Goal: Task Accomplishment & Management: Manage account settings

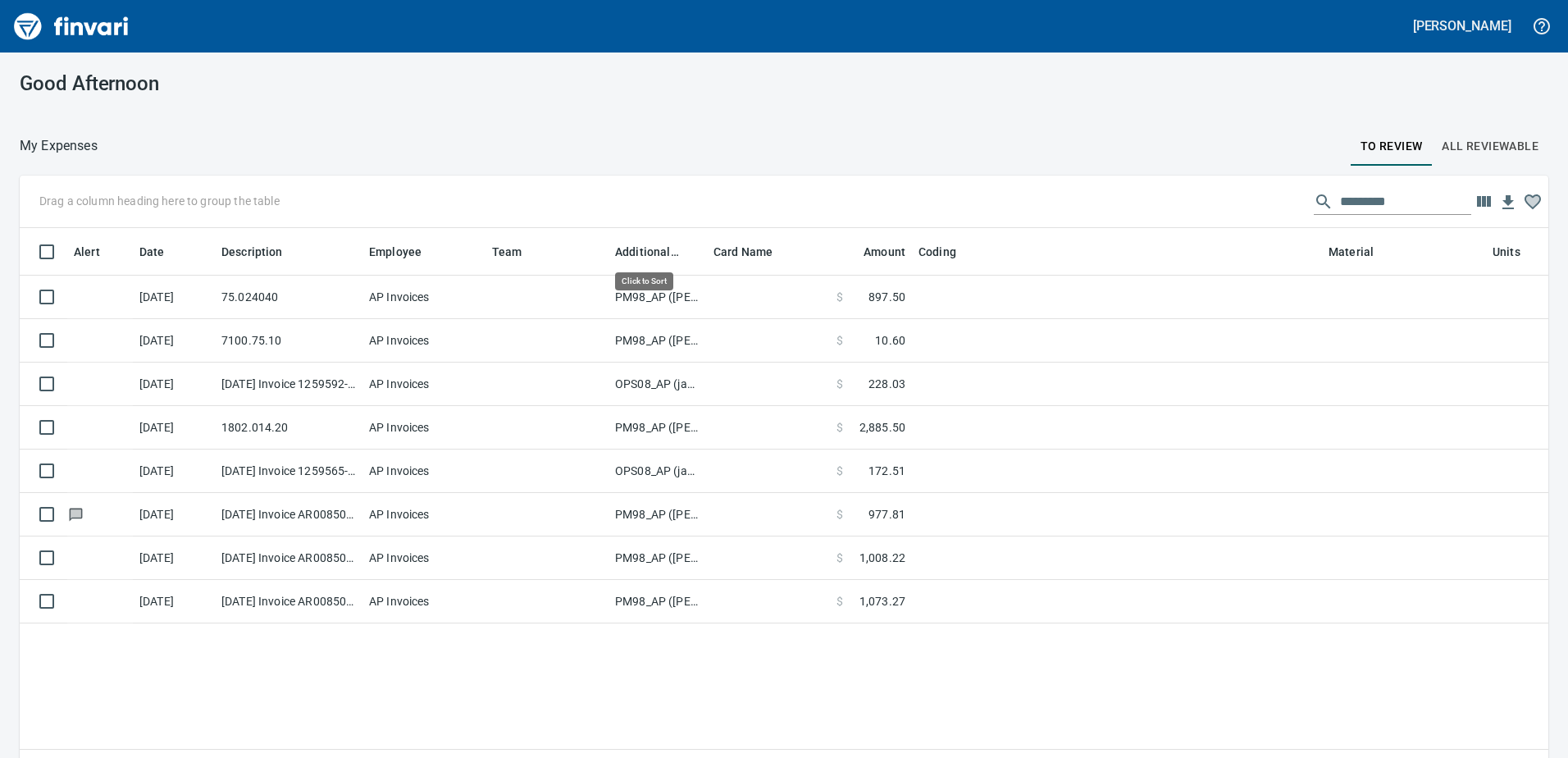
scroll to position [553, 1505]
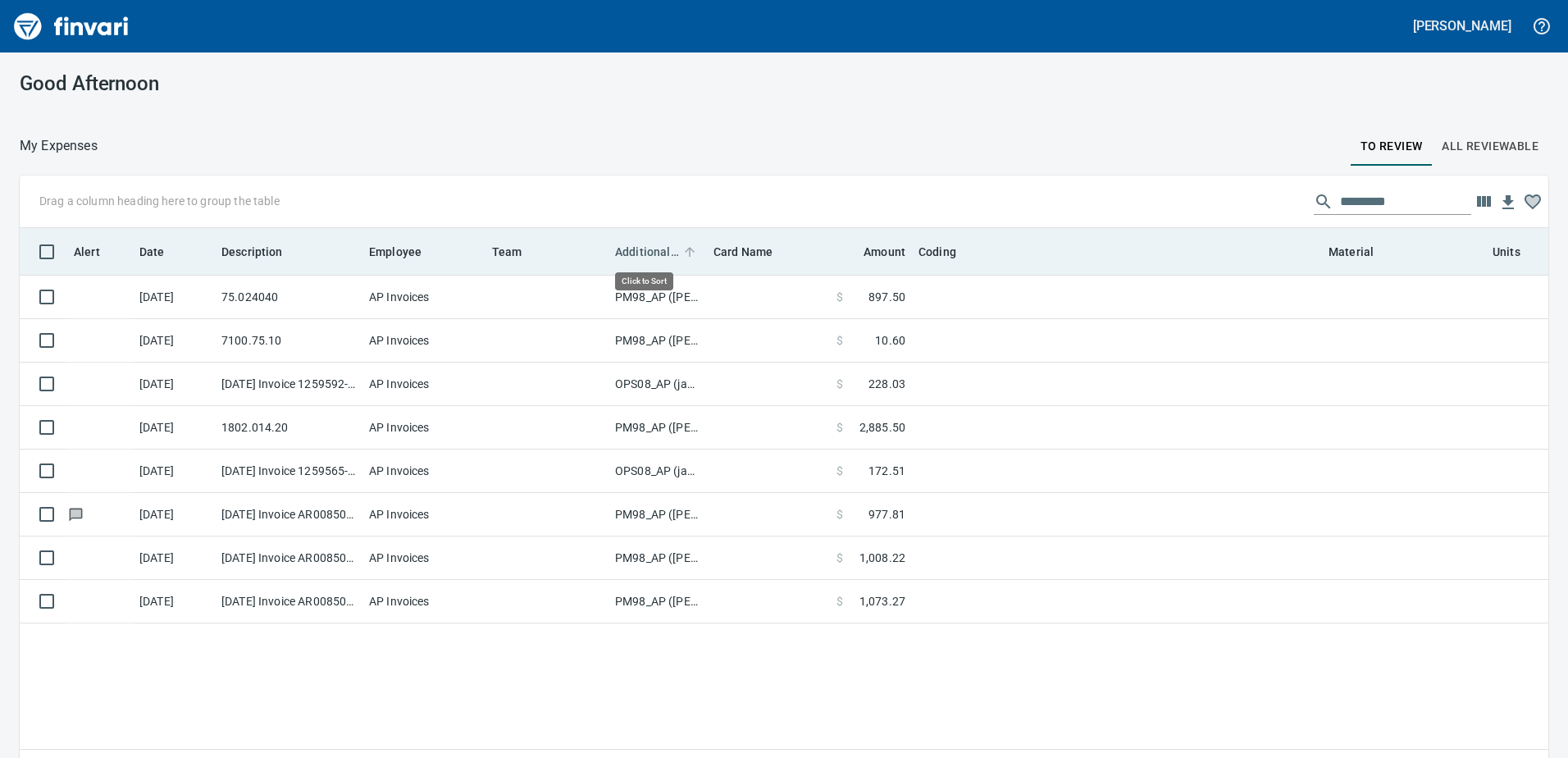
click at [644, 246] on span "Additional Reviewer" at bounding box center [647, 252] width 64 height 19
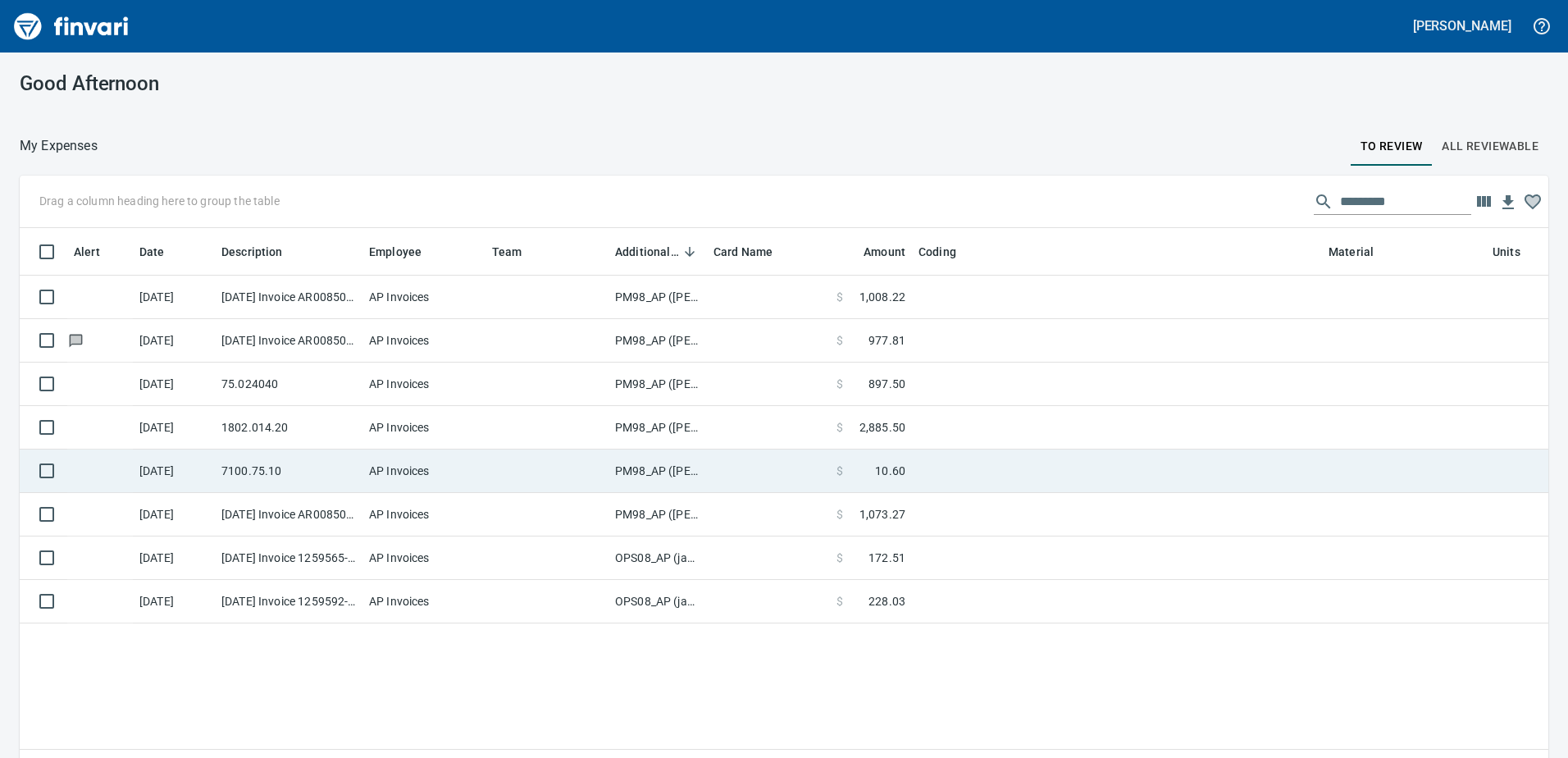
click at [646, 466] on td "PM98_AP ([PERSON_NAME], [PERSON_NAME])" at bounding box center [658, 471] width 99 height 44
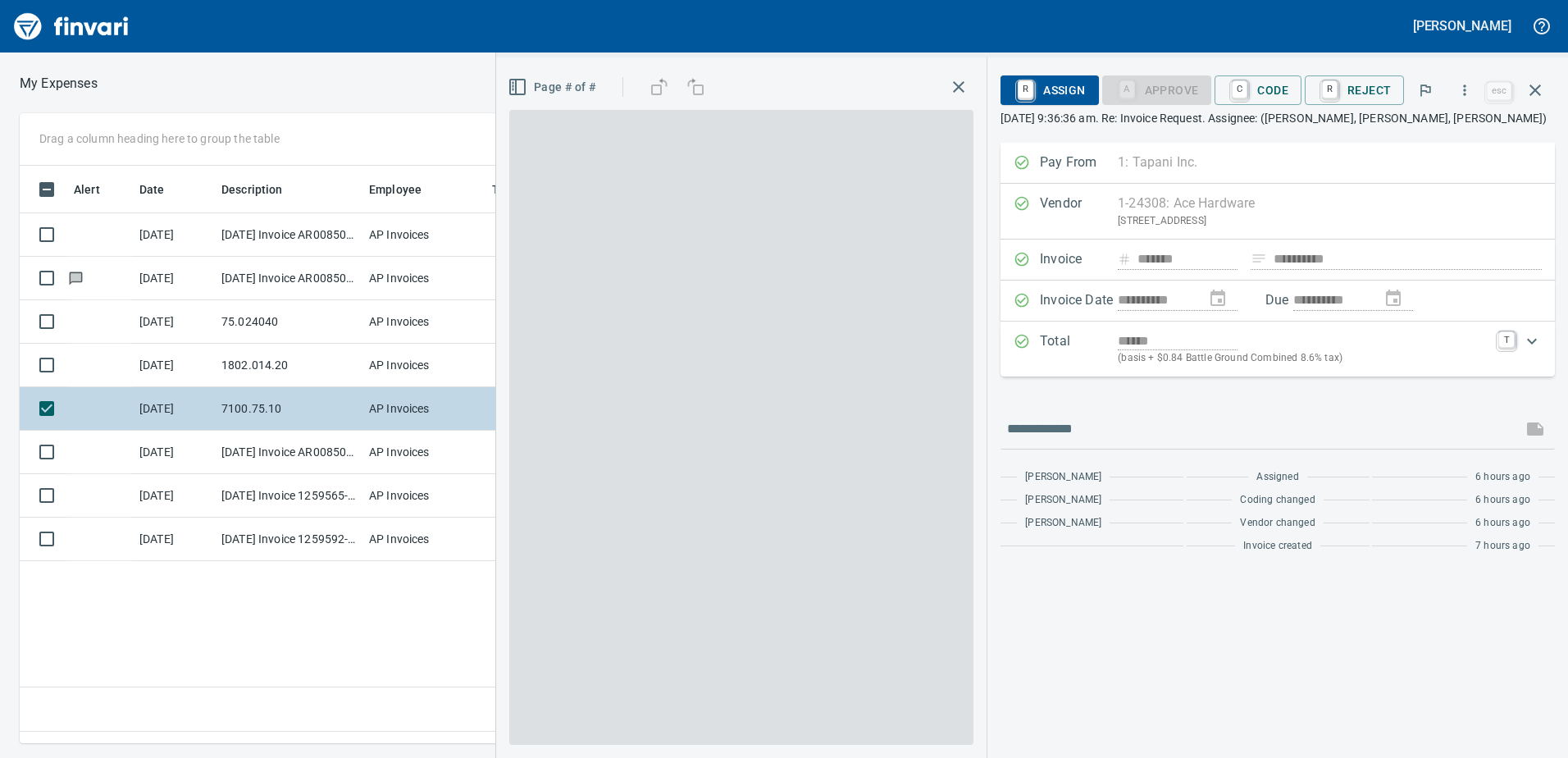
scroll to position [553, 1106]
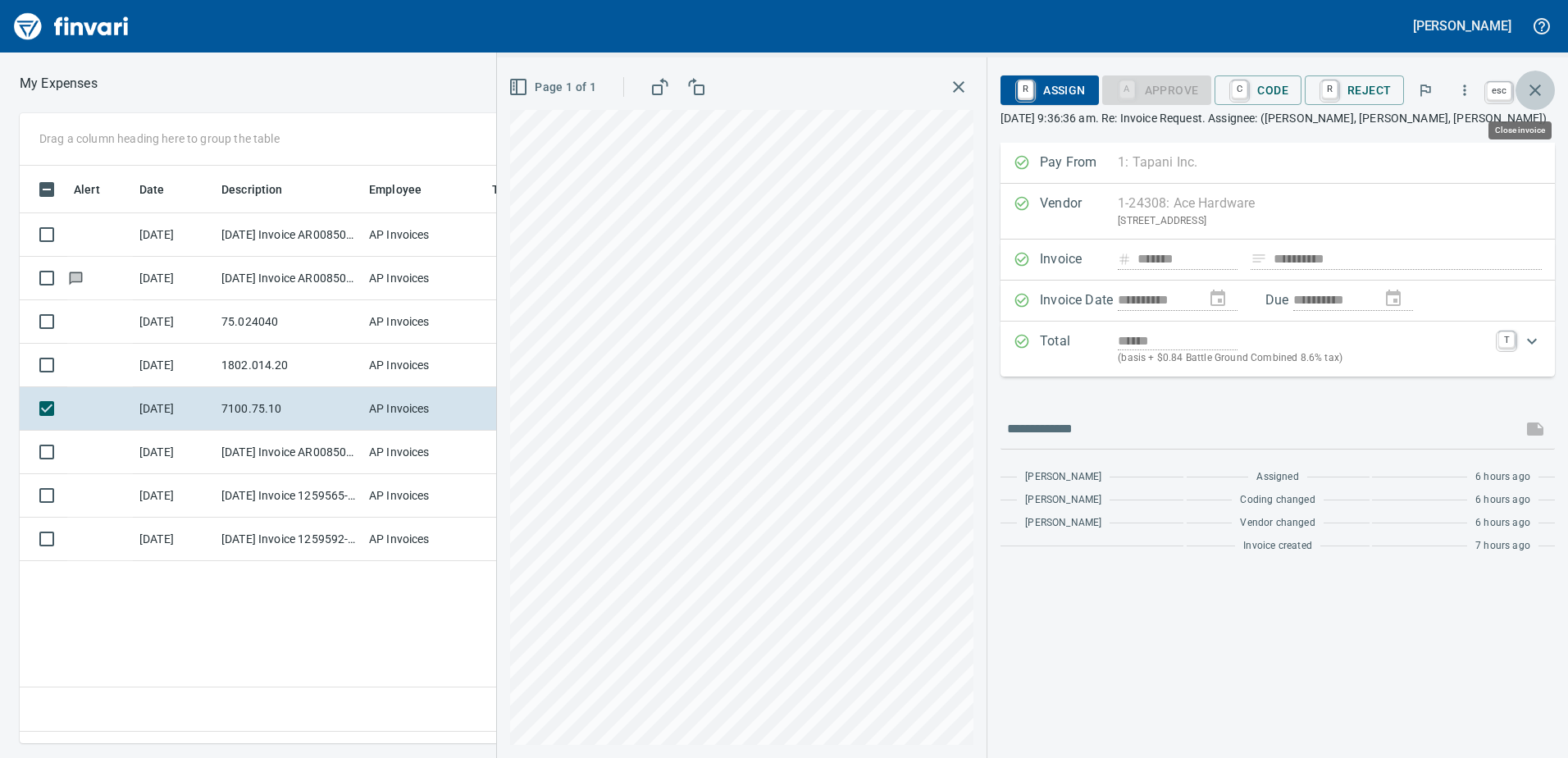
click at [1542, 89] on icon "button" at bounding box center [1536, 90] width 19 height 19
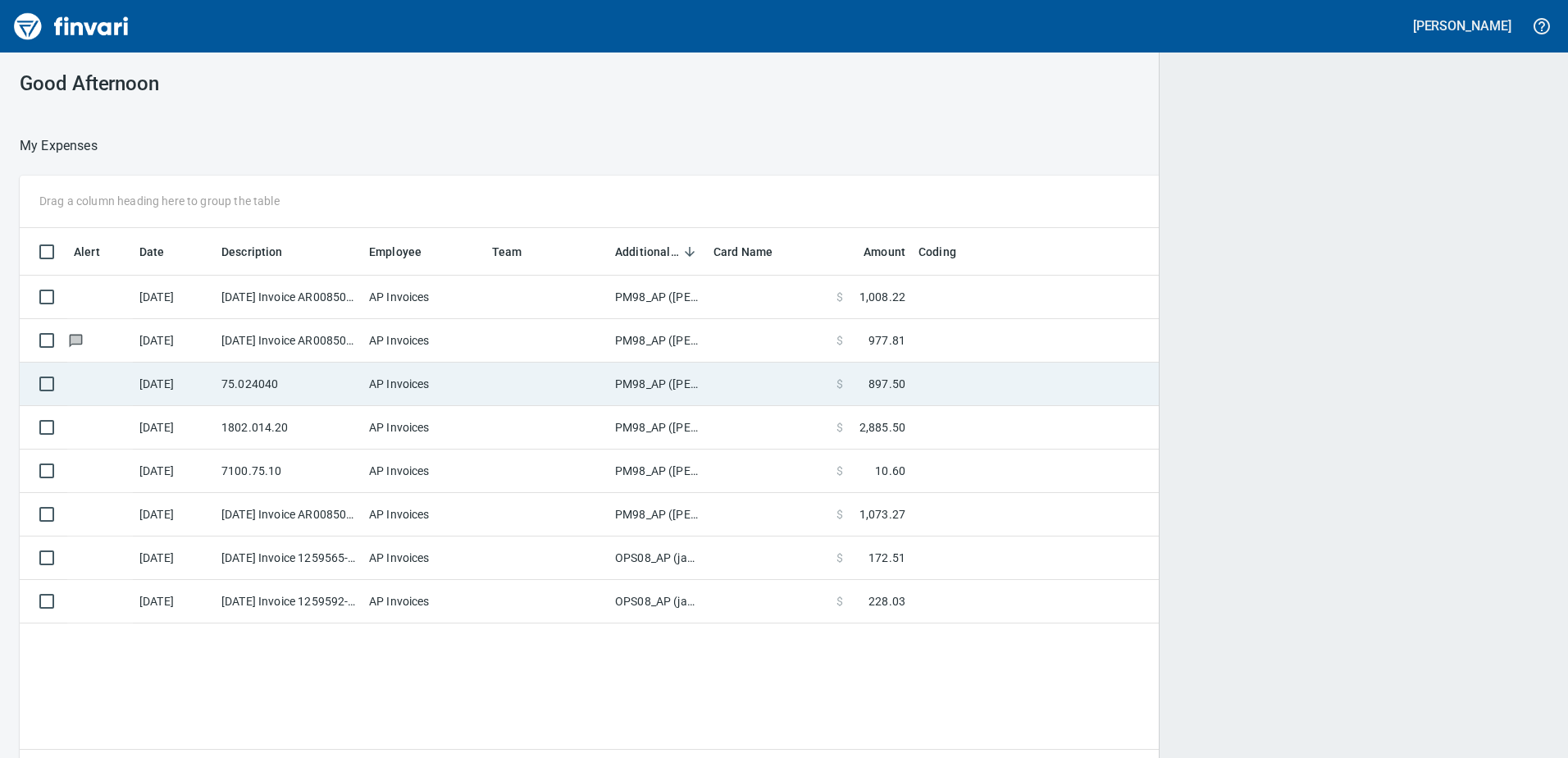
scroll to position [2, 2]
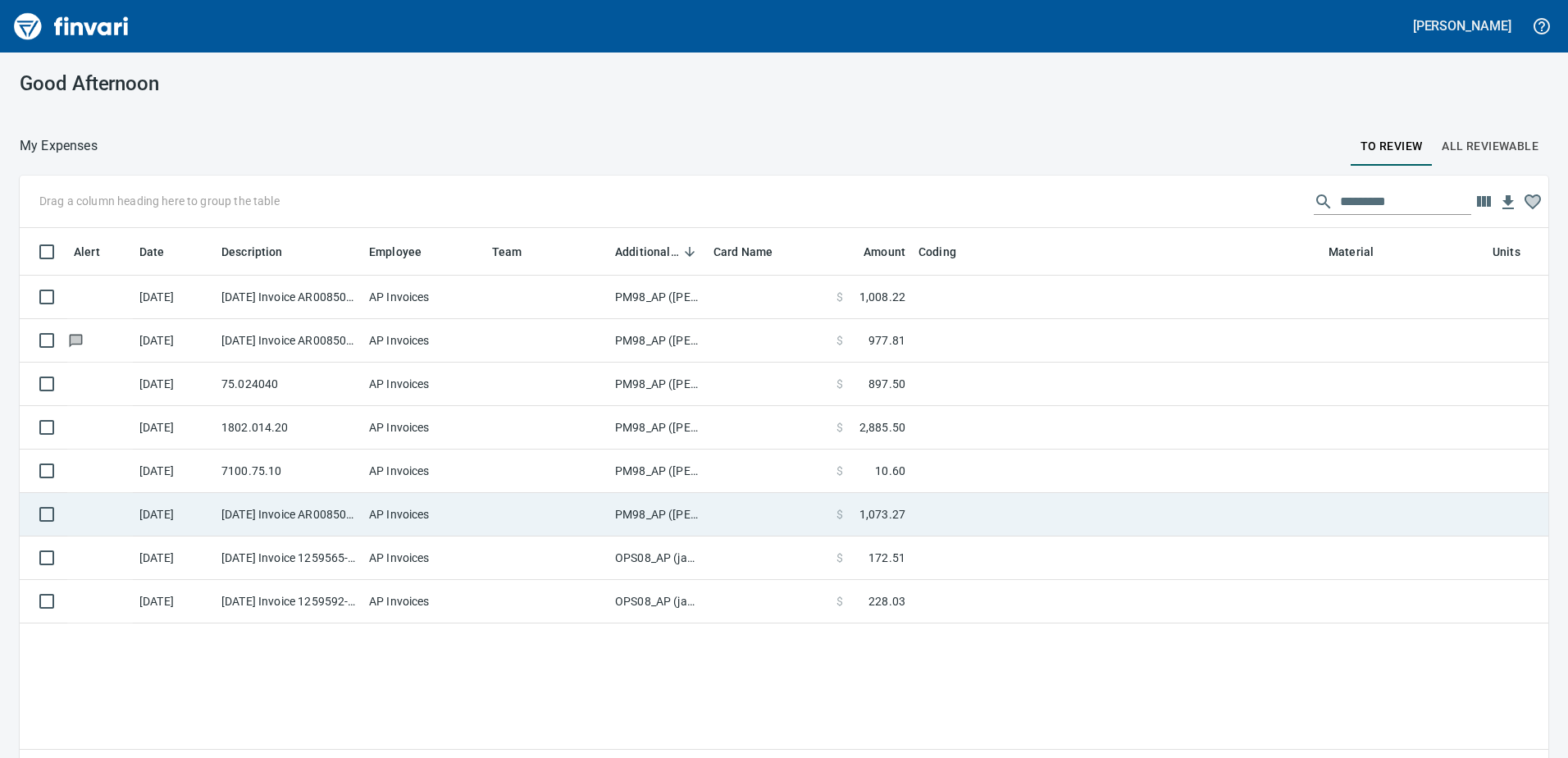
click at [654, 514] on td "PM98_AP ([PERSON_NAME], [PERSON_NAME])" at bounding box center [658, 514] width 99 height 44
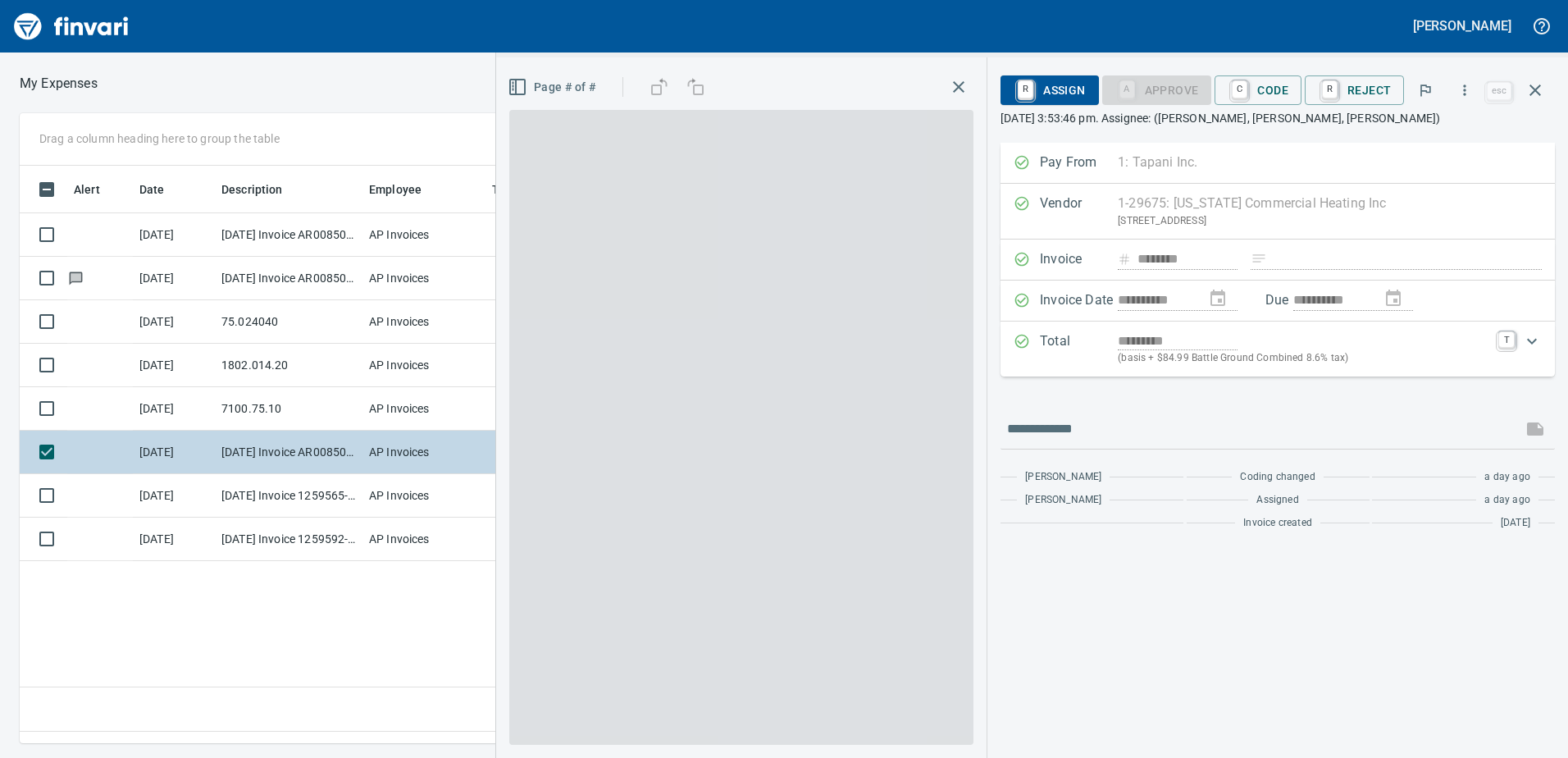
scroll to position [553, 1106]
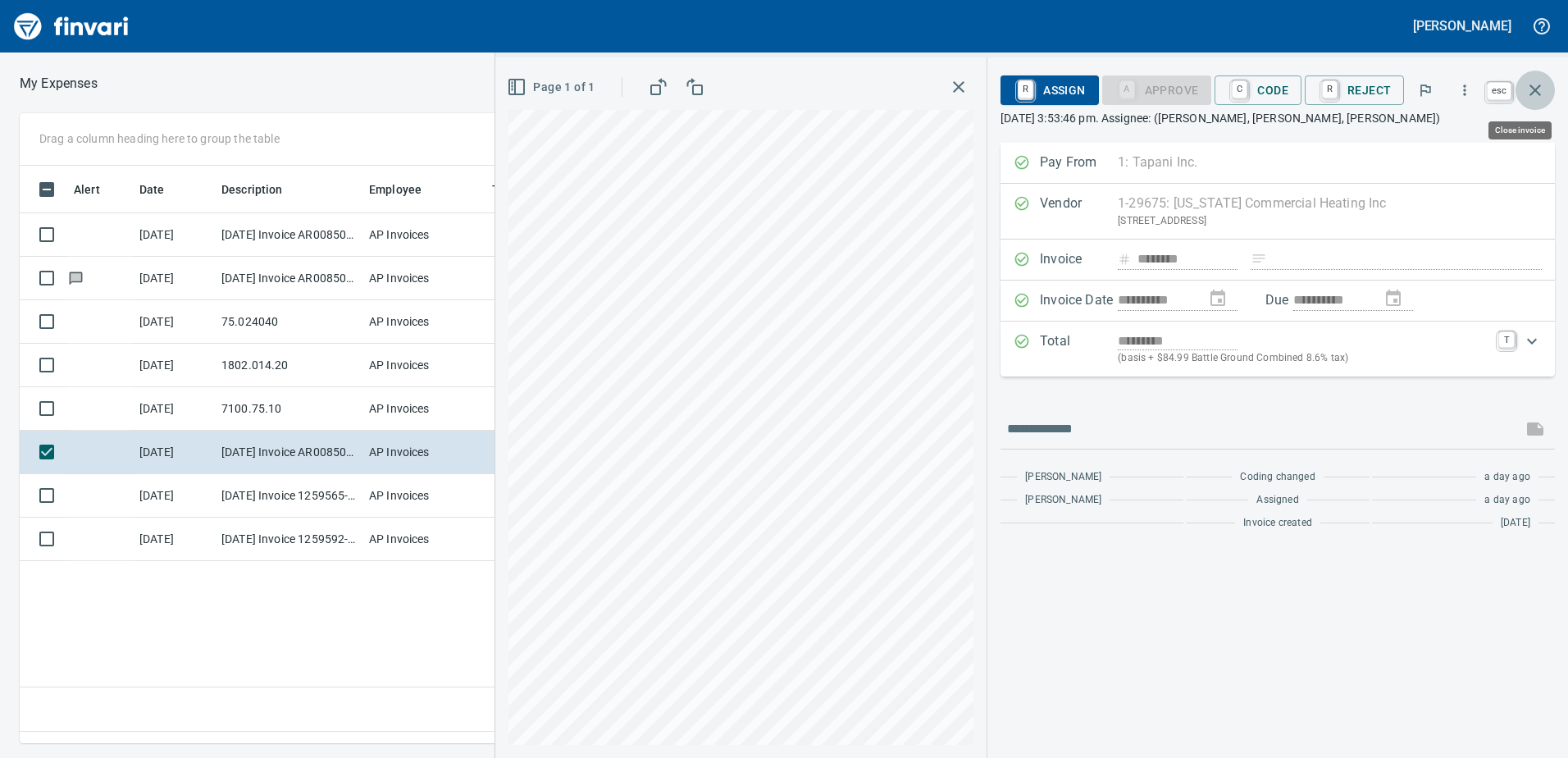
click at [1540, 88] on icon "button" at bounding box center [1536, 90] width 19 height 19
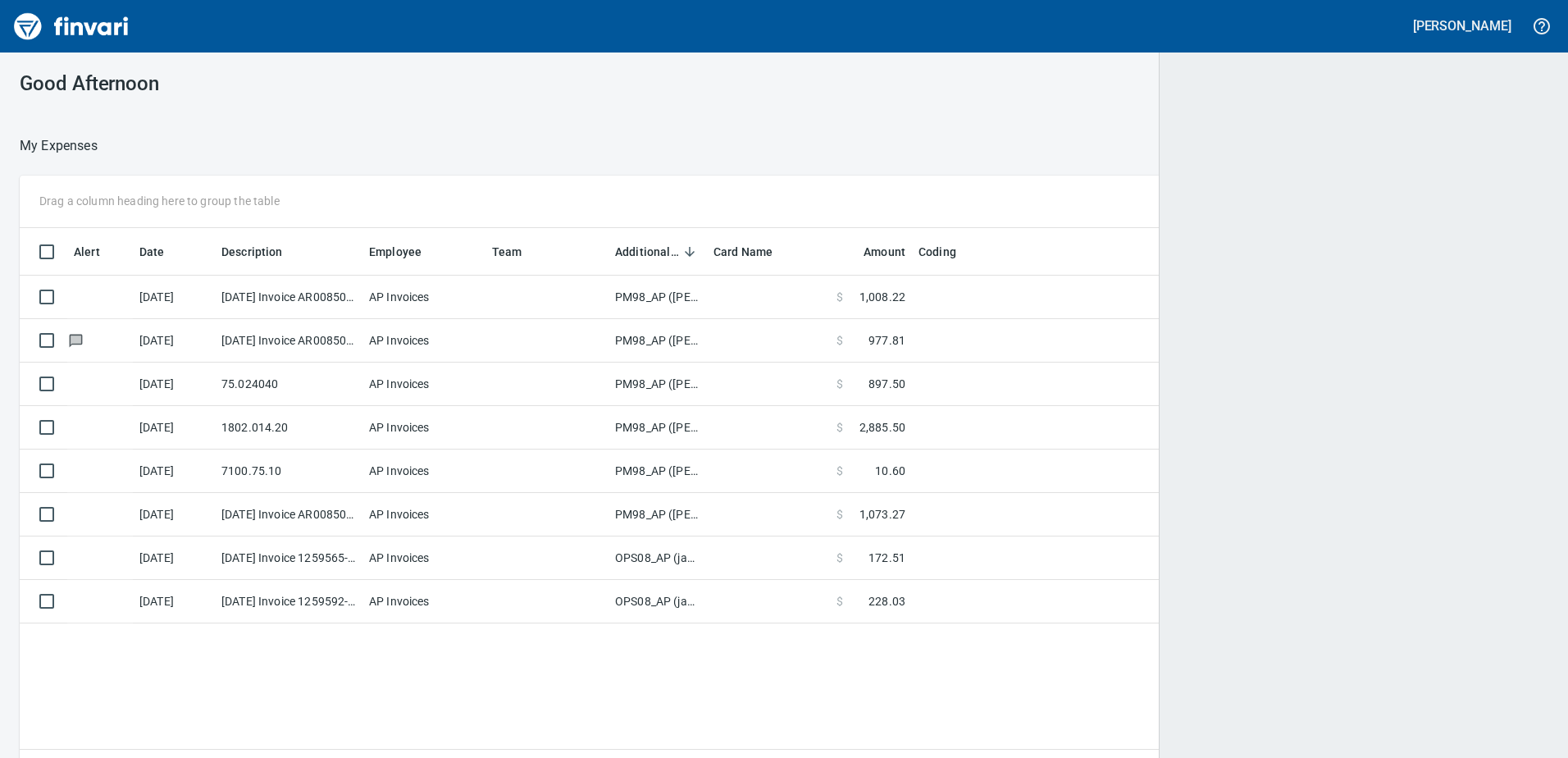
scroll to position [2, 2]
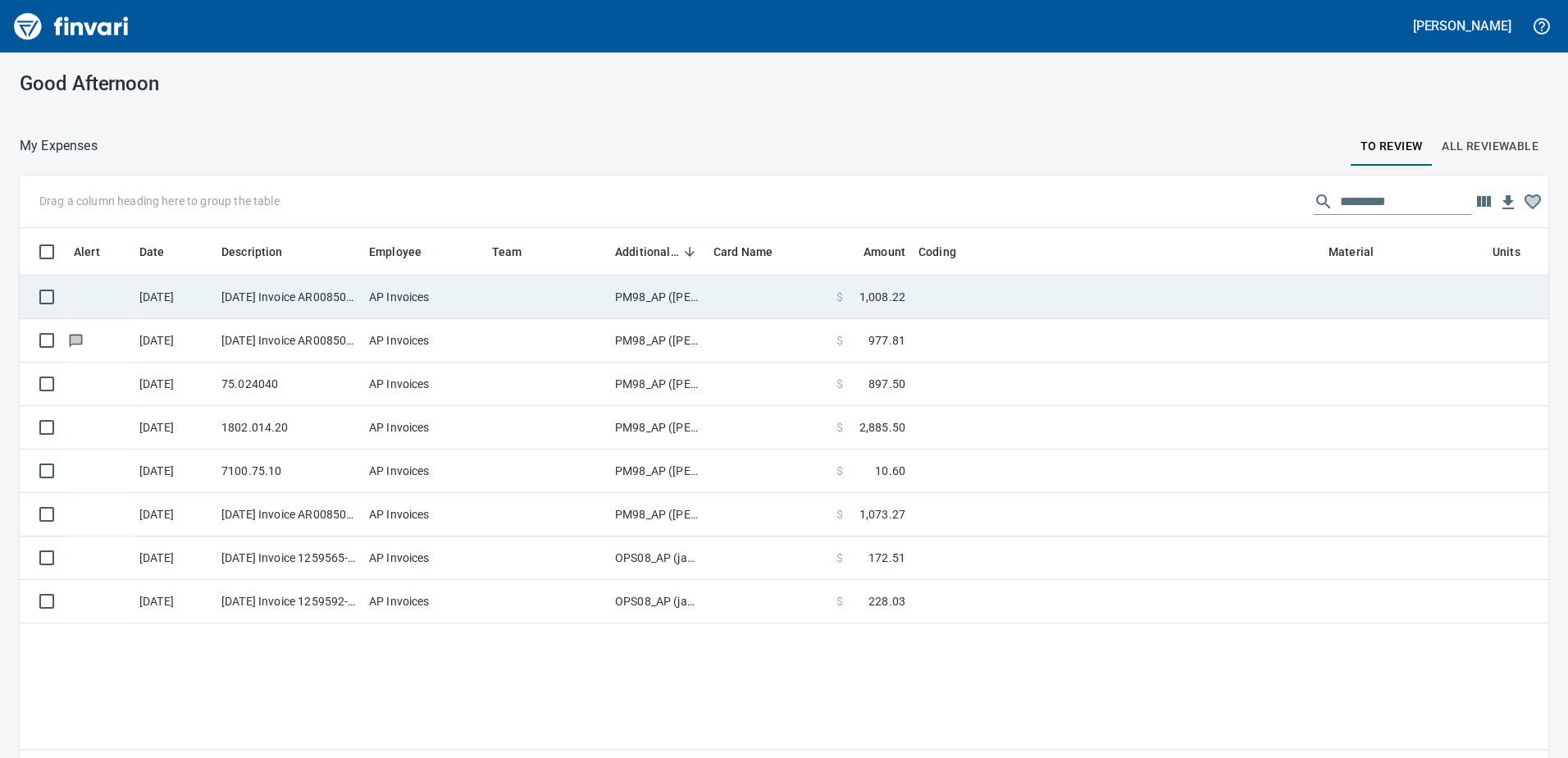
click at [661, 295] on td "PM98_AP ([PERSON_NAME], [PERSON_NAME])" at bounding box center [658, 297] width 99 height 44
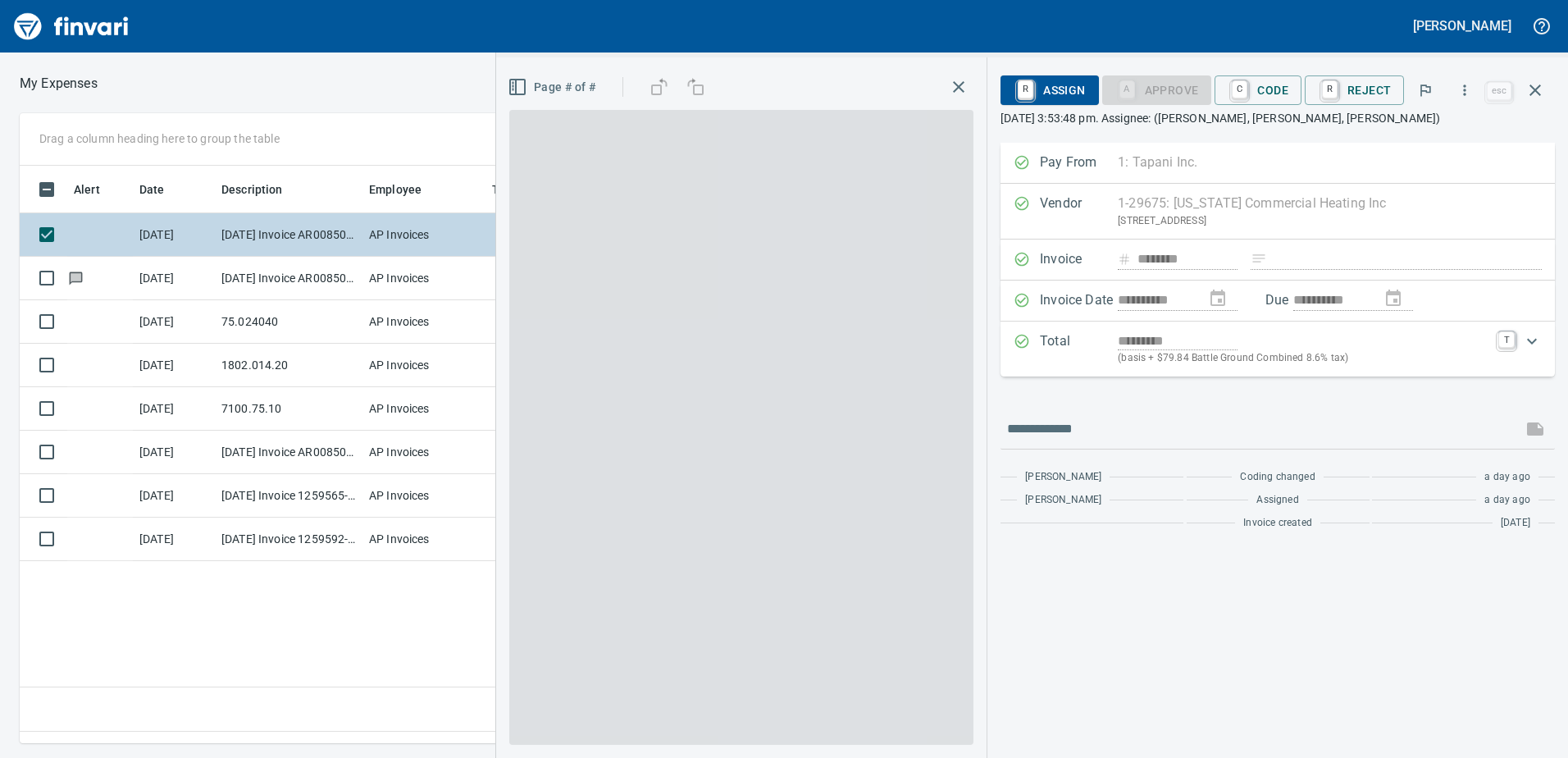
scroll to position [553, 1106]
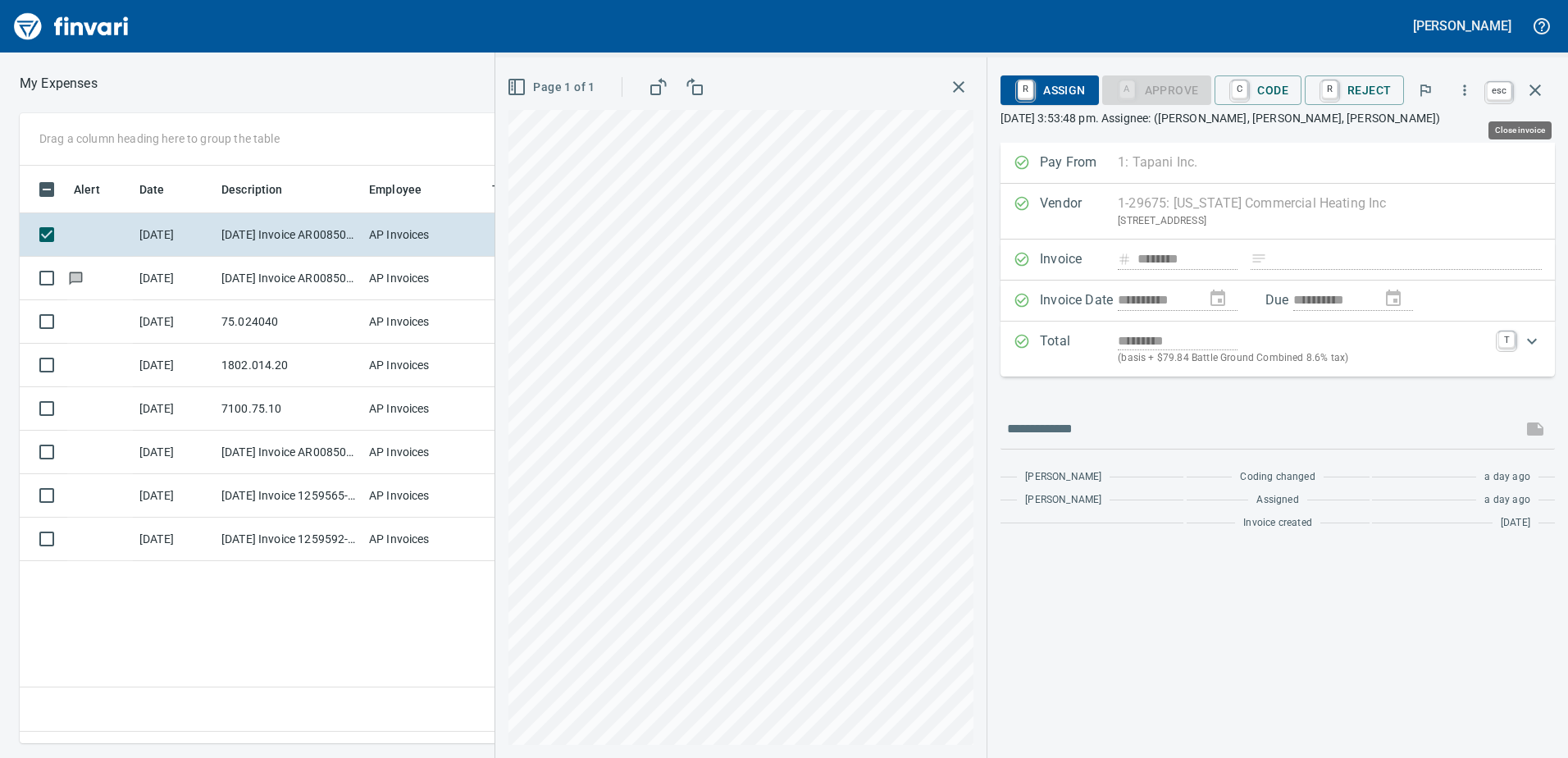
click at [1528, 88] on icon "button" at bounding box center [1536, 90] width 19 height 19
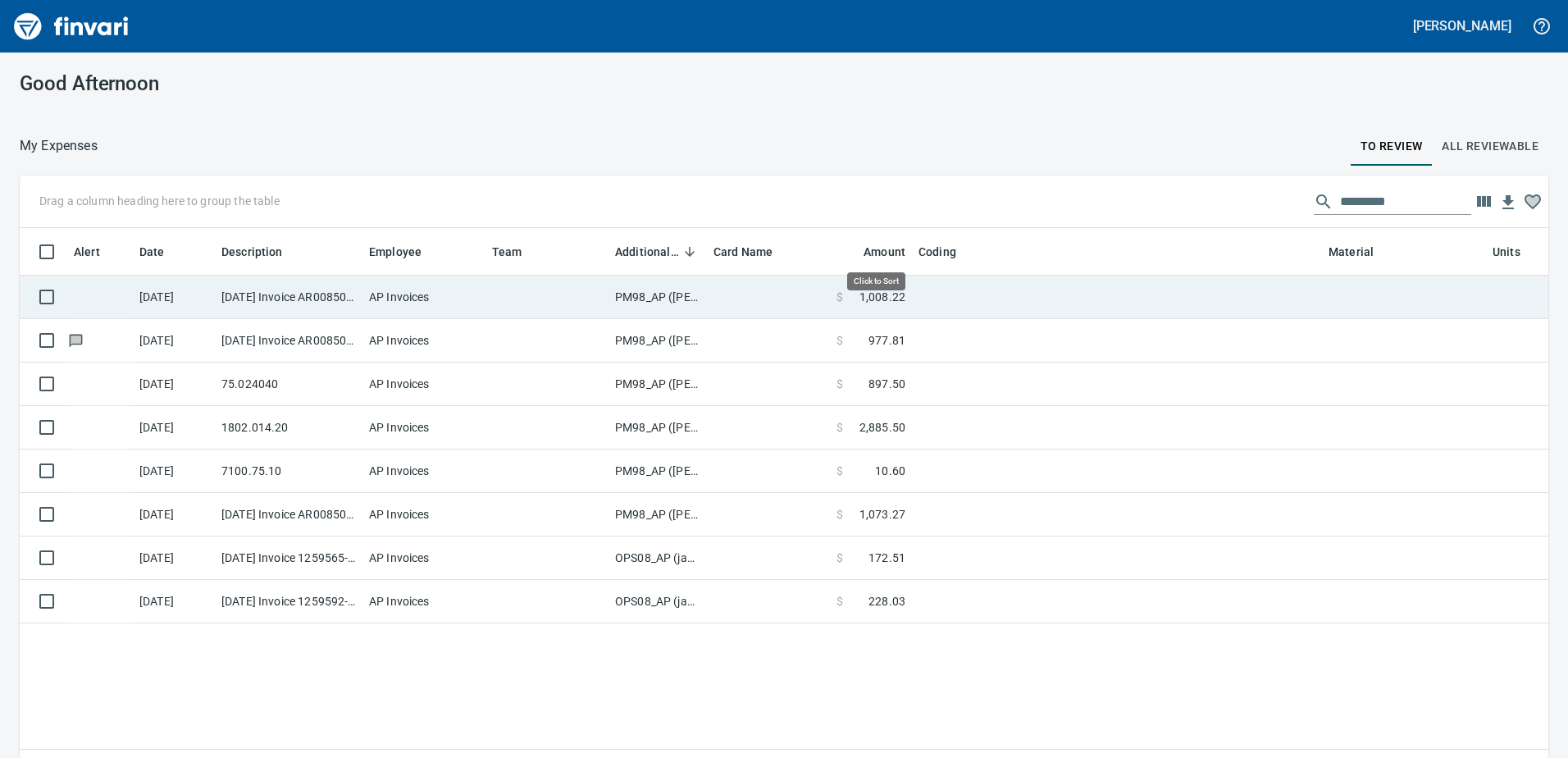
scroll to position [553, 1505]
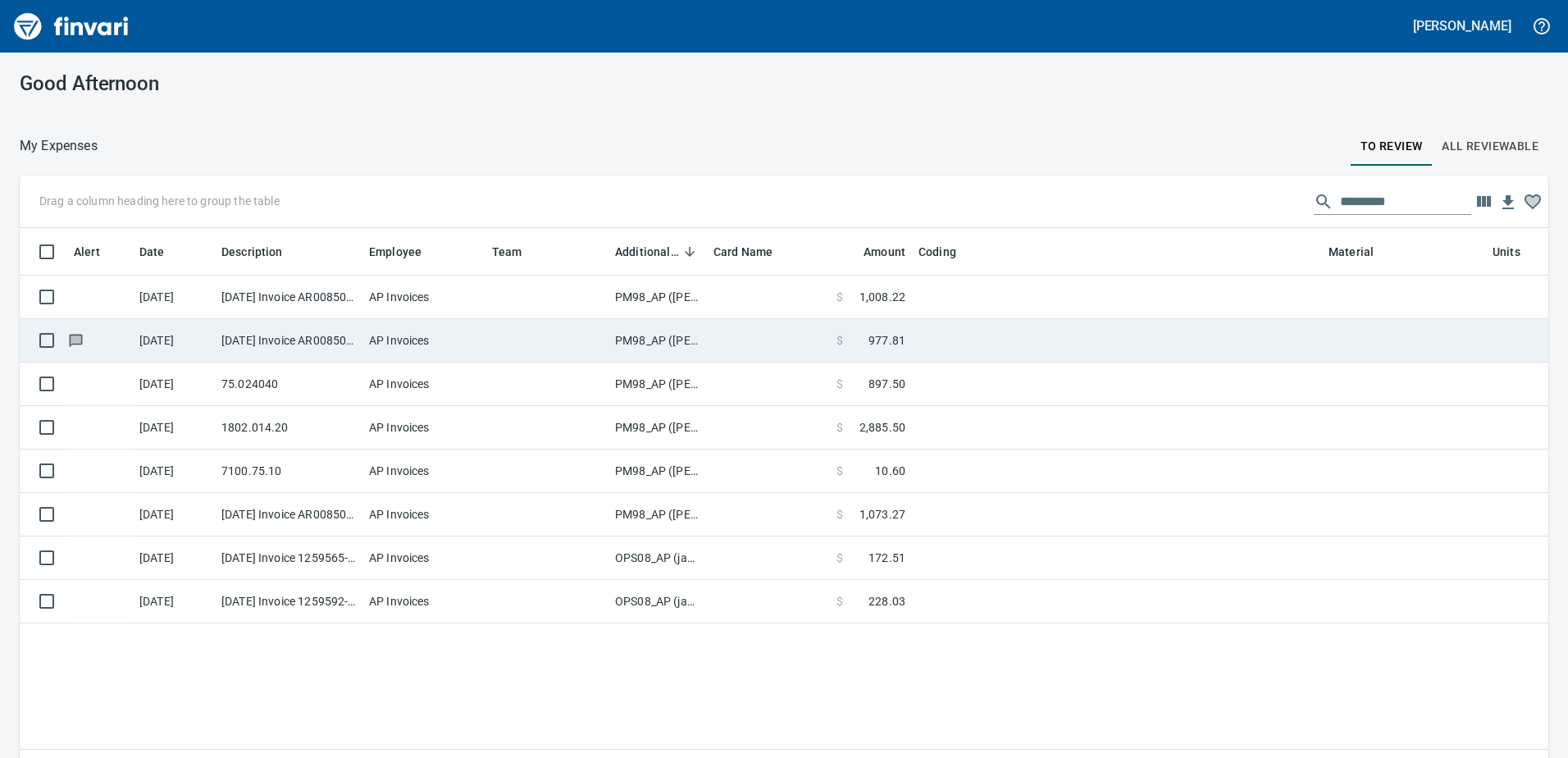
click at [646, 333] on td "PM98_AP ([PERSON_NAME], [PERSON_NAME])" at bounding box center [658, 340] width 99 height 44
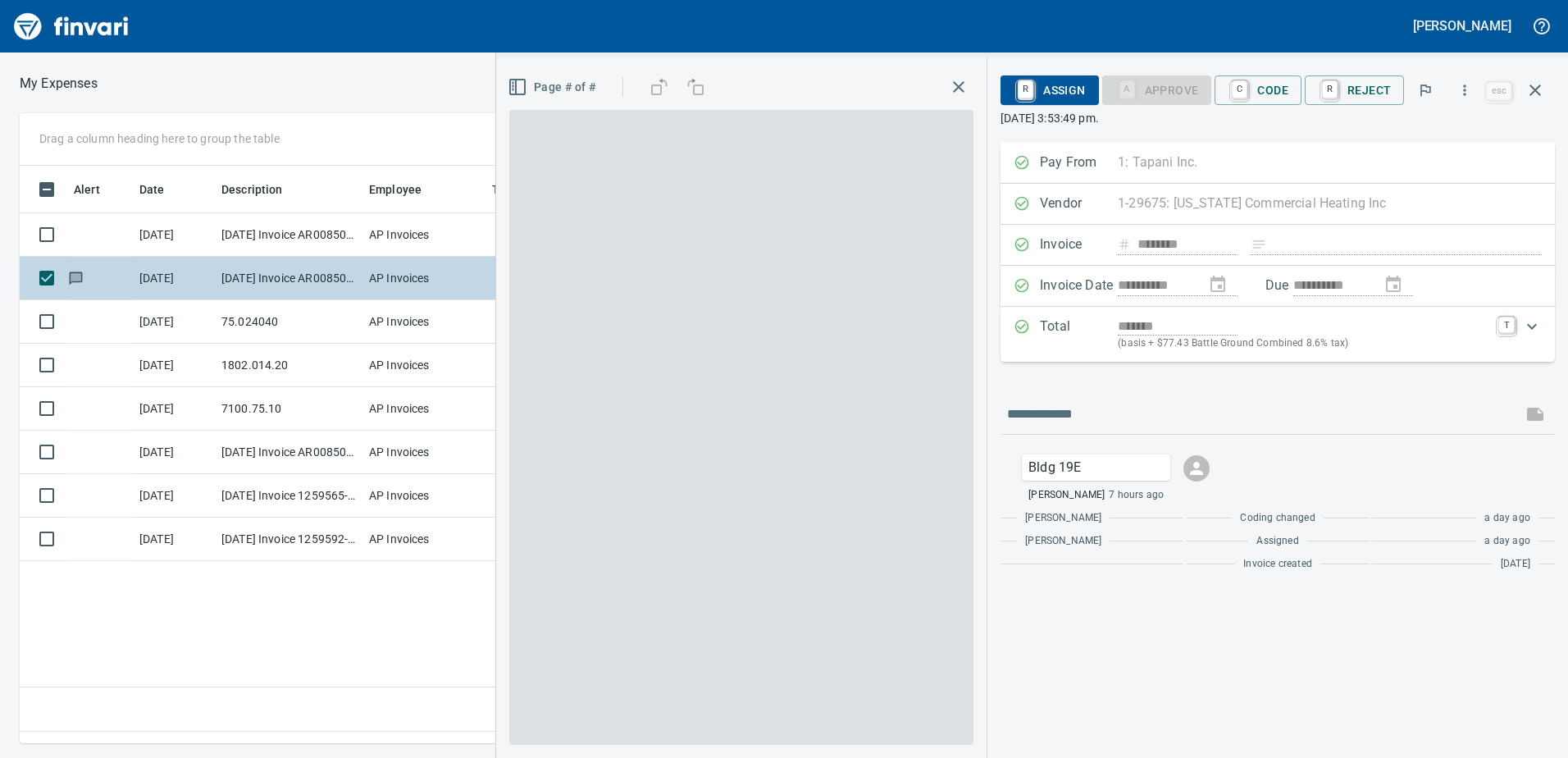
scroll to position [553, 1106]
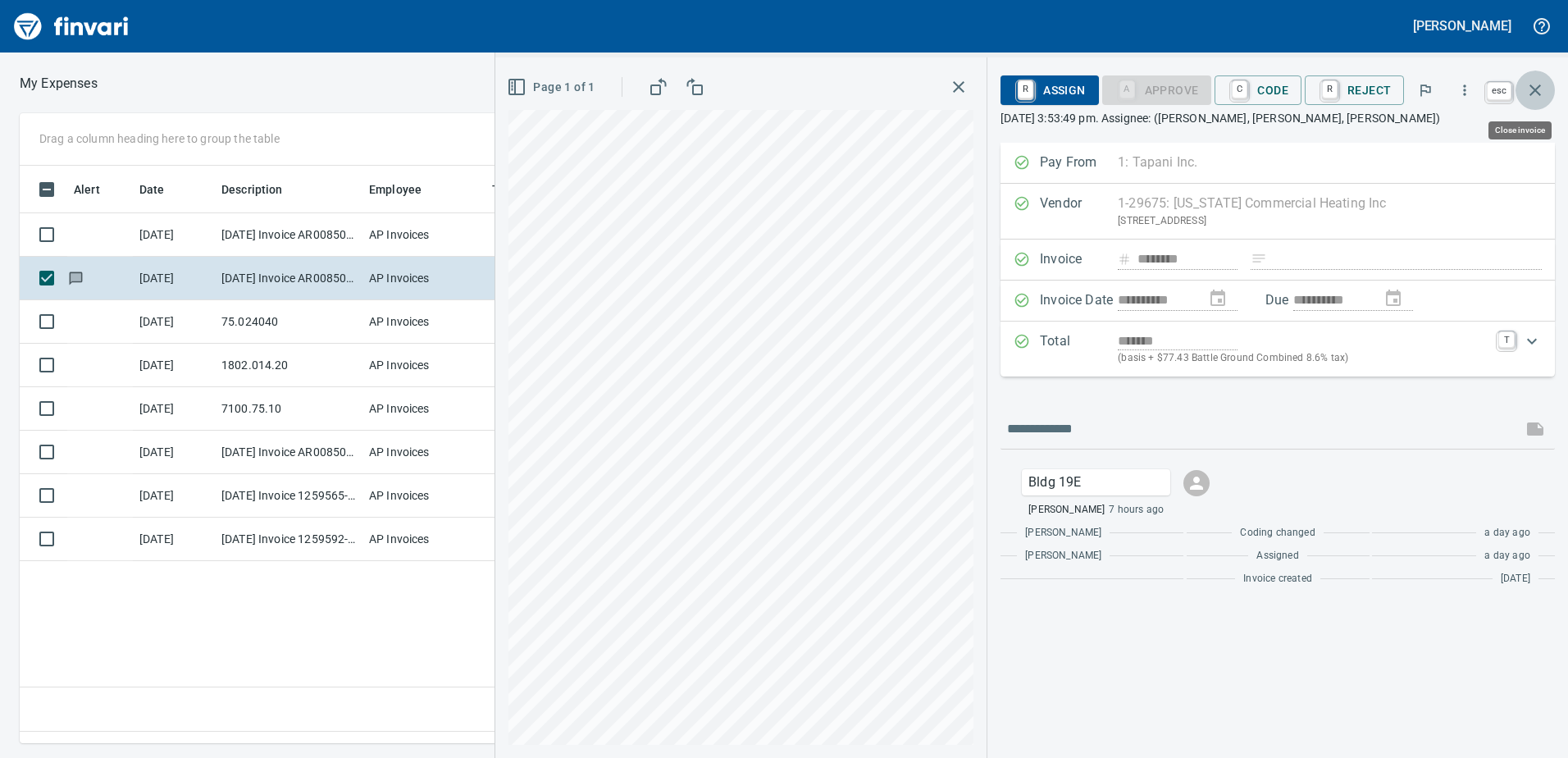
click at [1538, 88] on icon "button" at bounding box center [1536, 90] width 12 height 12
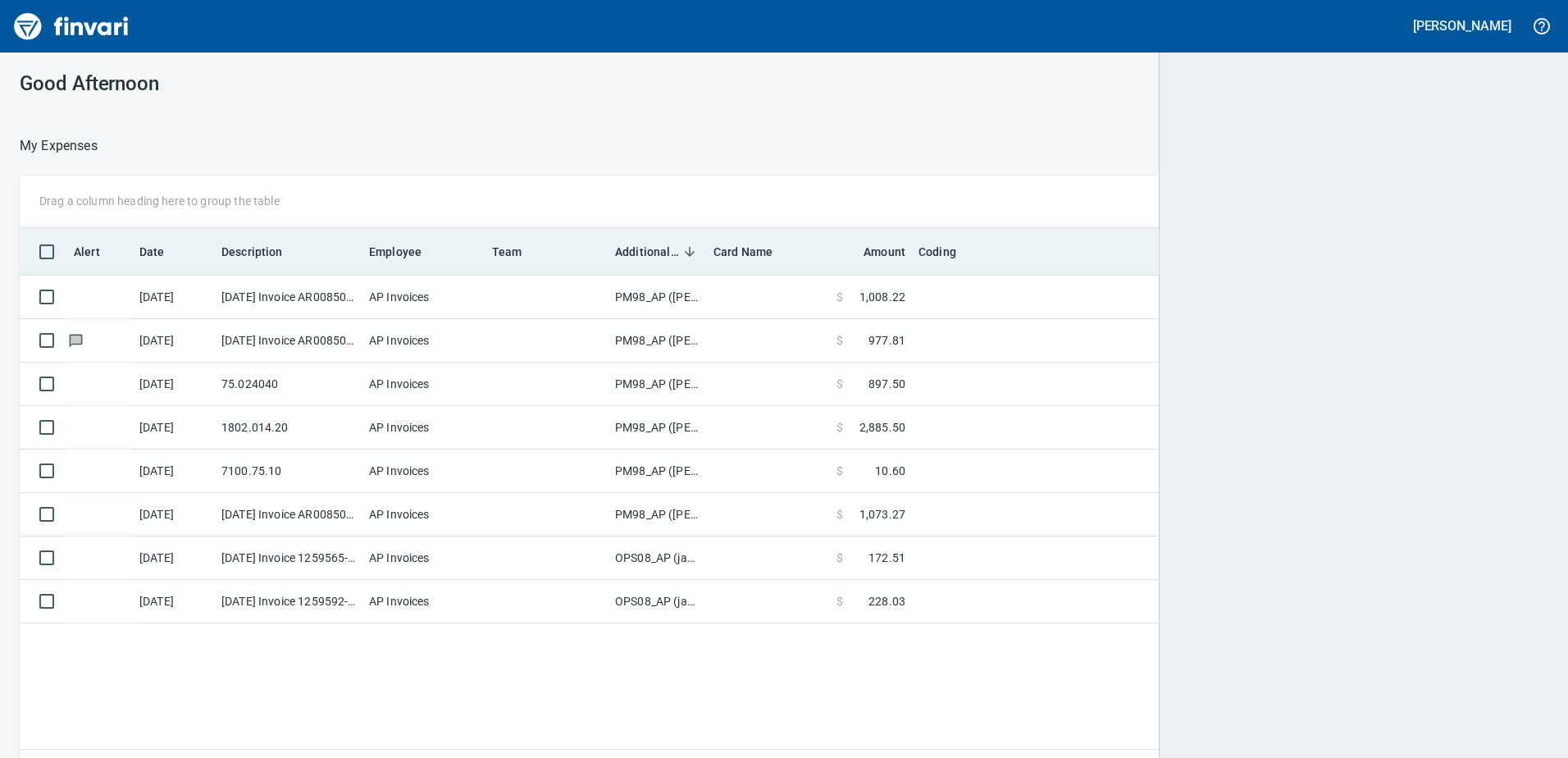
scroll to position [2, 2]
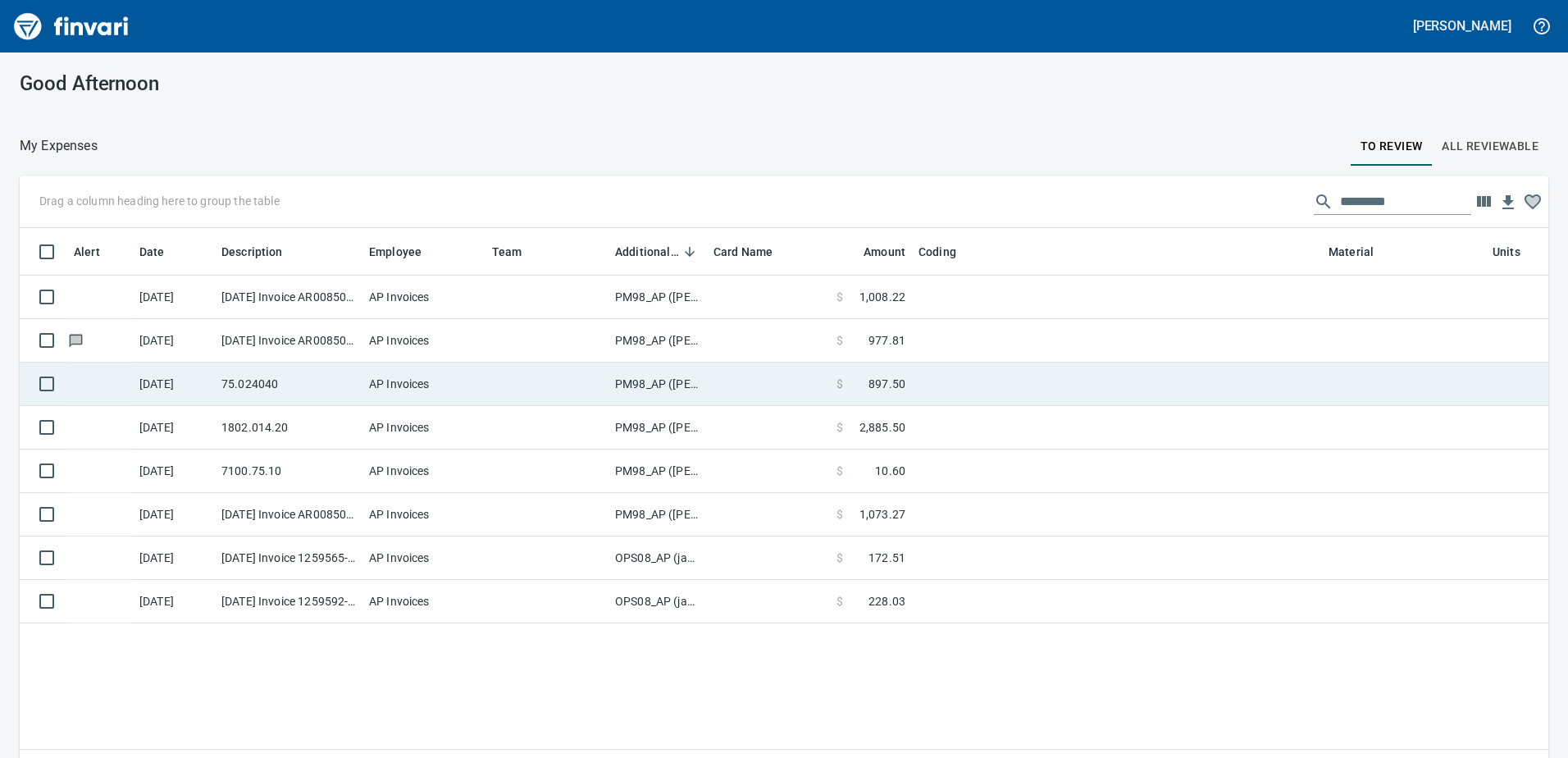
click at [663, 390] on td "PM98_AP ([PERSON_NAME], [PERSON_NAME])" at bounding box center [658, 384] width 99 height 44
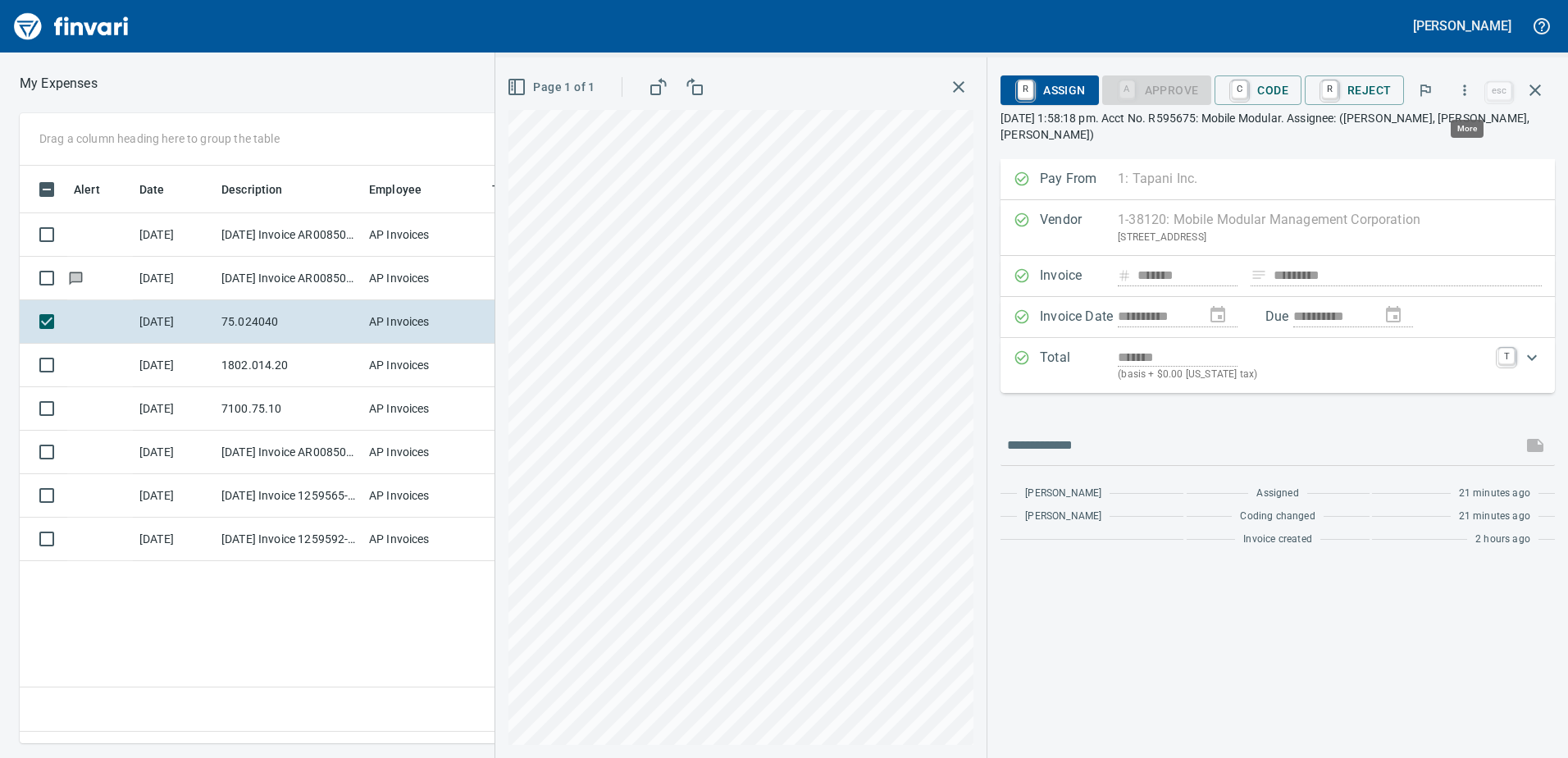
scroll to position [553, 1106]
click at [1467, 89] on icon "button" at bounding box center [1465, 89] width 3 height 11
click at [1420, 136] on span "Download" at bounding box center [1462, 138] width 157 height 19
